Goal: Download file/media

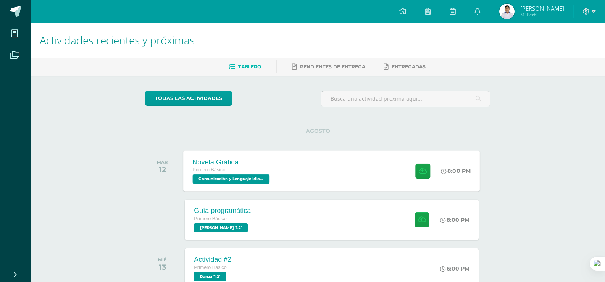
click at [231, 178] on span "Comunicación y Lenguaje Idioma Español '1.2'" at bounding box center [231, 178] width 77 height 9
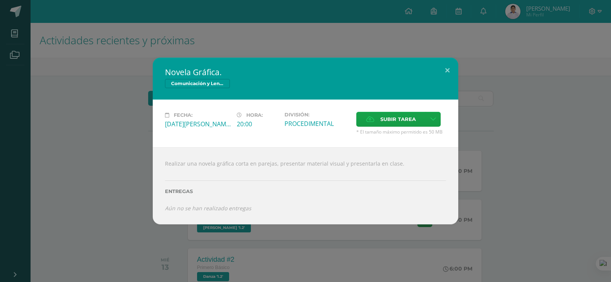
drag, startPoint x: 520, startPoint y: 63, endPoint x: 487, endPoint y: 76, distance: 35.2
click at [516, 69] on div "Novela Gráfica. Comunicación y Lenguaje Idioma Español Fecha: Martes 12 de Agos…" at bounding box center [305, 141] width 605 height 167
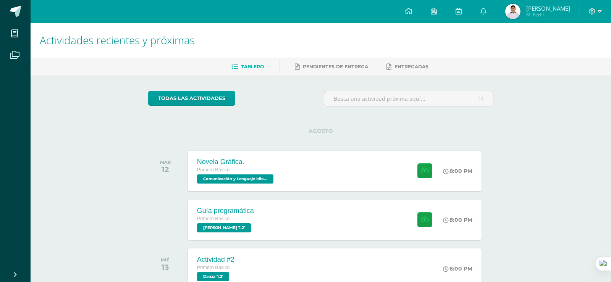
drag, startPoint x: 487, startPoint y: 76, endPoint x: 478, endPoint y: 76, distance: 9.2
click at [482, 76] on div "Novela Gráfica. Comunicación y Lenguaje Idioma Español Fecha: Martes 12 de Agos…" at bounding box center [305, 141] width 605 height 167
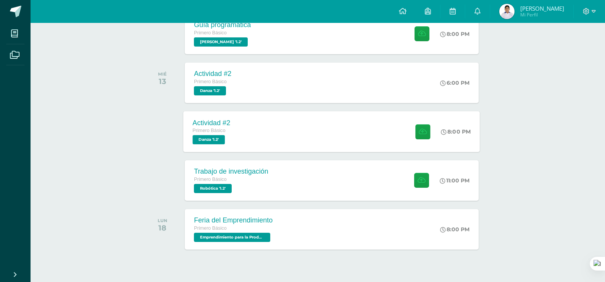
scroll to position [115, 0]
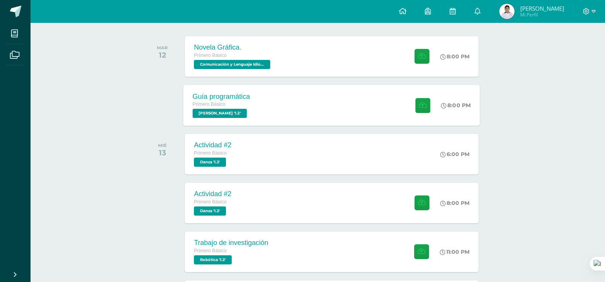
click at [247, 107] on div "Primero Básico" at bounding box center [222, 104] width 58 height 8
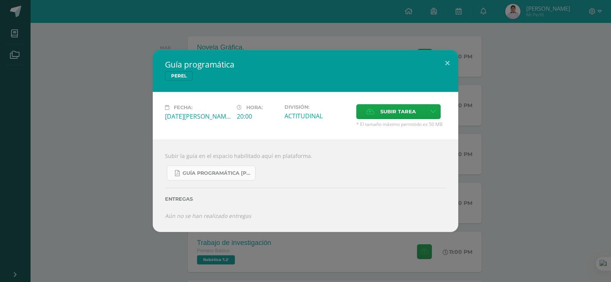
click at [213, 171] on span "Guía Programática PEREL 1ro Básico - Bloque 3 - Profe. Julio Villatoro.pdf" at bounding box center [216, 173] width 69 height 6
click at [442, 65] on button at bounding box center [447, 63] width 22 height 26
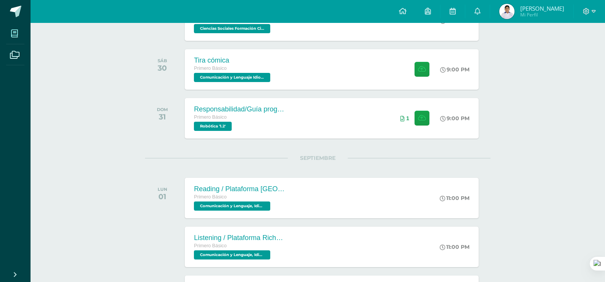
scroll to position [349, 0]
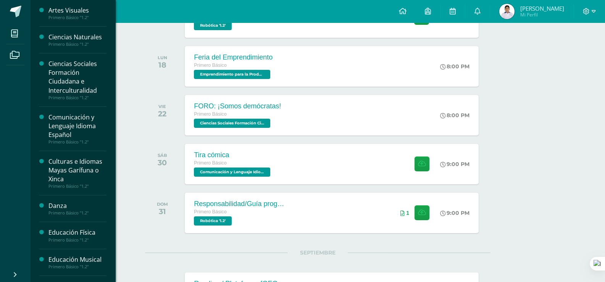
click at [4, 34] on li "Mis cursos" at bounding box center [15, 33] width 31 height 21
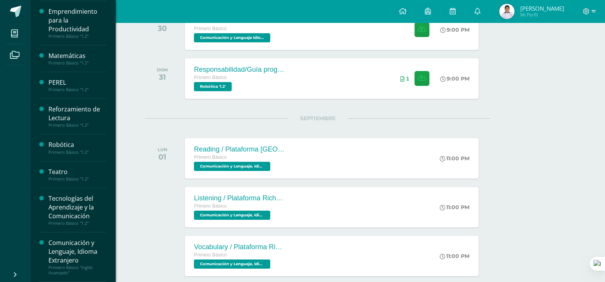
scroll to position [540, 0]
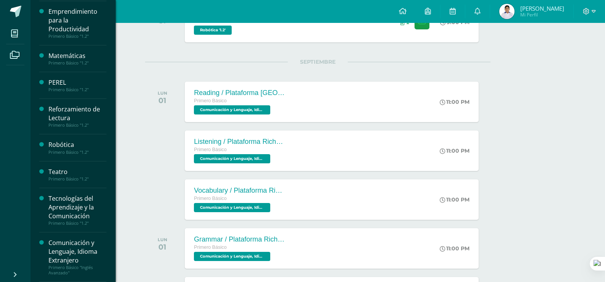
click at [64, 239] on div "Comunicación y Lenguaje, Idioma Extranjero" at bounding box center [77, 252] width 58 height 26
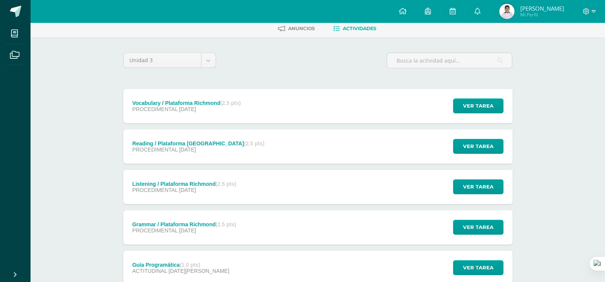
scroll to position [115, 0]
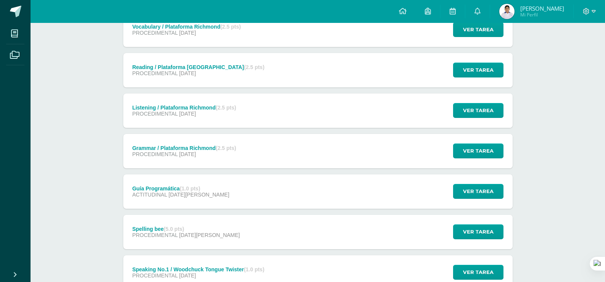
click at [259, 191] on div "Guía Programática (1.0 pts) ACTITUDINAL [DATE][PERSON_NAME] Ver tarea Guía Prog…" at bounding box center [317, 191] width 389 height 34
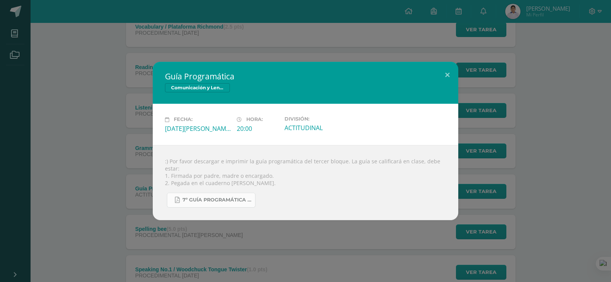
click at [224, 197] on span "7º Guía Programática Bloque III.pdf" at bounding box center [216, 200] width 69 height 6
click at [453, 72] on button at bounding box center [447, 75] width 22 height 26
